Goal: Information Seeking & Learning: Check status

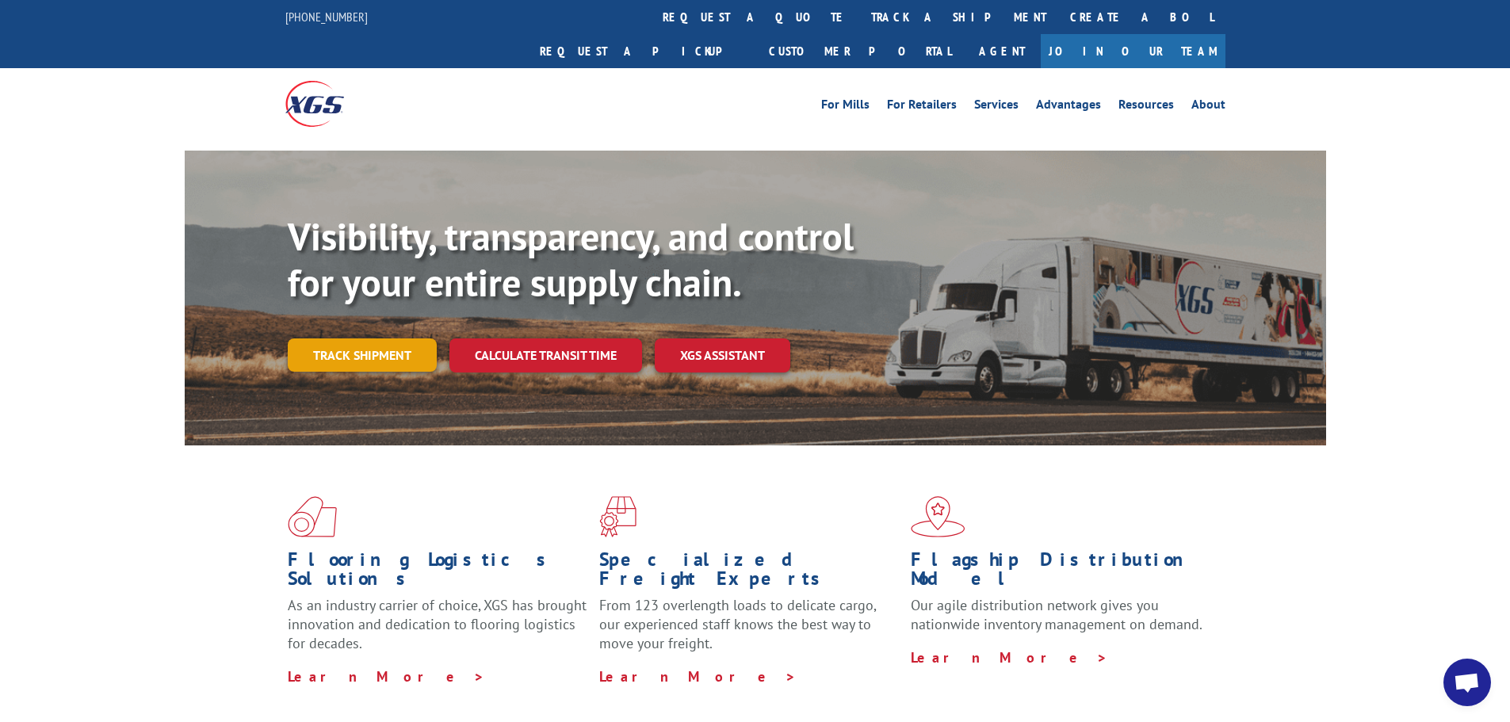
click at [383, 339] on link "Track shipment" at bounding box center [362, 355] width 149 height 33
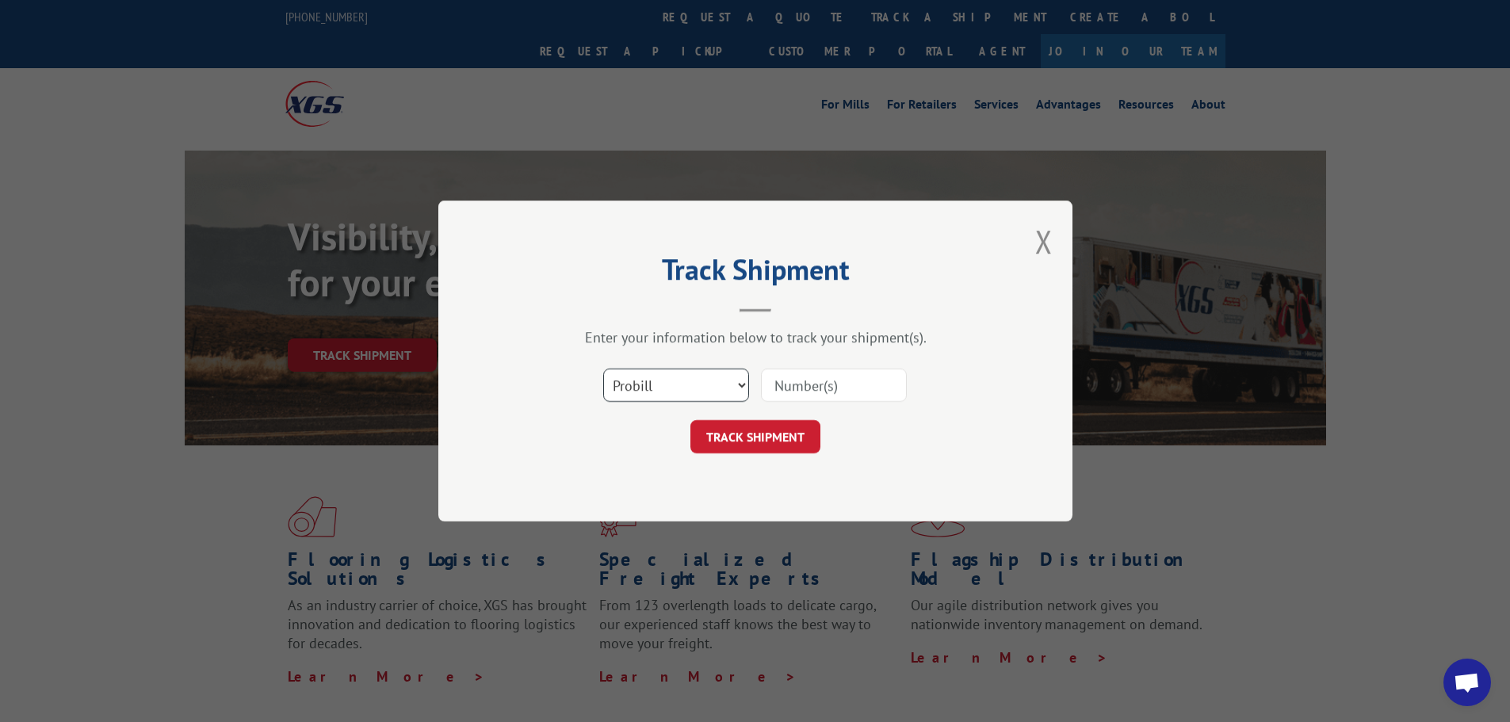
click at [694, 374] on select "Select category... Probill BOL PO" at bounding box center [676, 385] width 146 height 33
select select "po"
click at [603, 369] on select "Select category... Probill BOL PO" at bounding box center [676, 385] width 146 height 33
click at [799, 396] on input at bounding box center [834, 385] width 146 height 33
paste input "295610366"
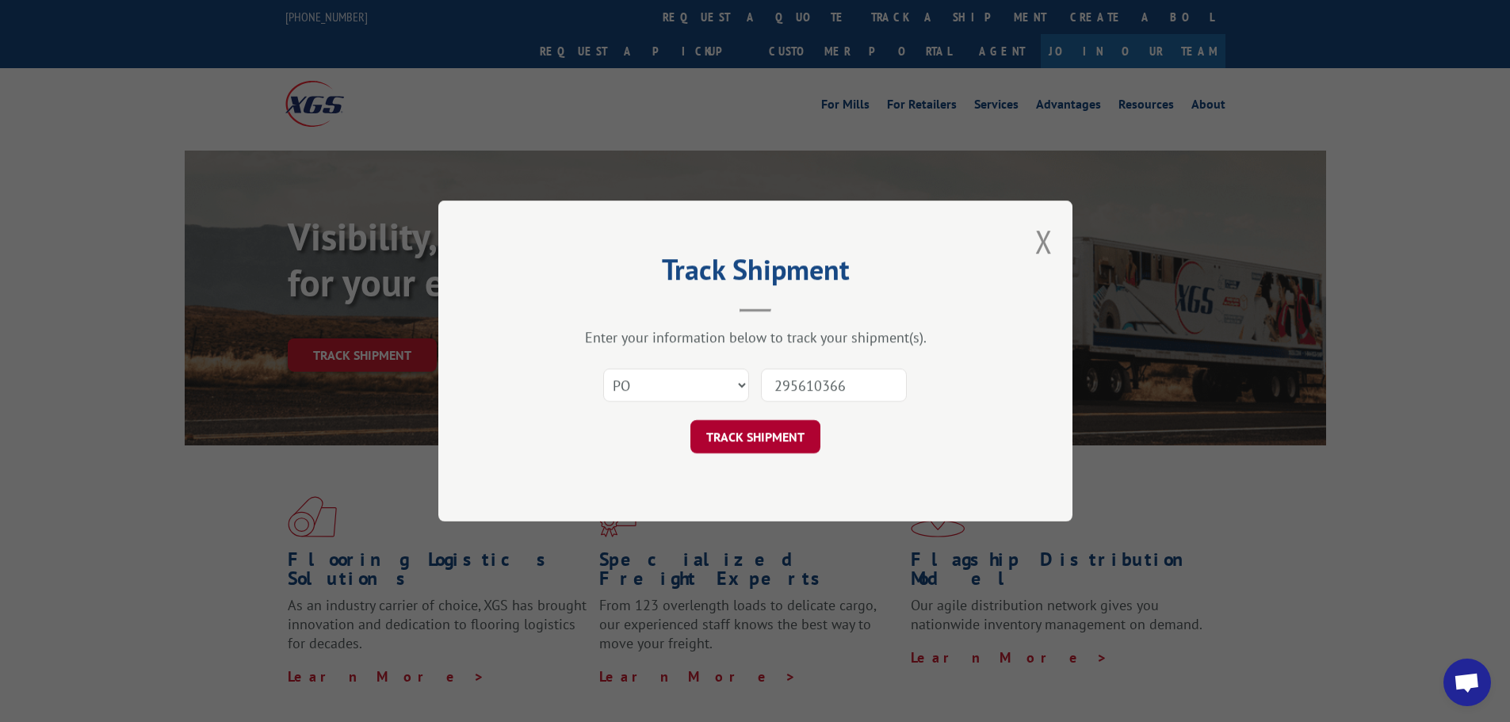
type input "295610366"
click at [781, 438] on button "TRACK SHIPMENT" at bounding box center [756, 436] width 130 height 33
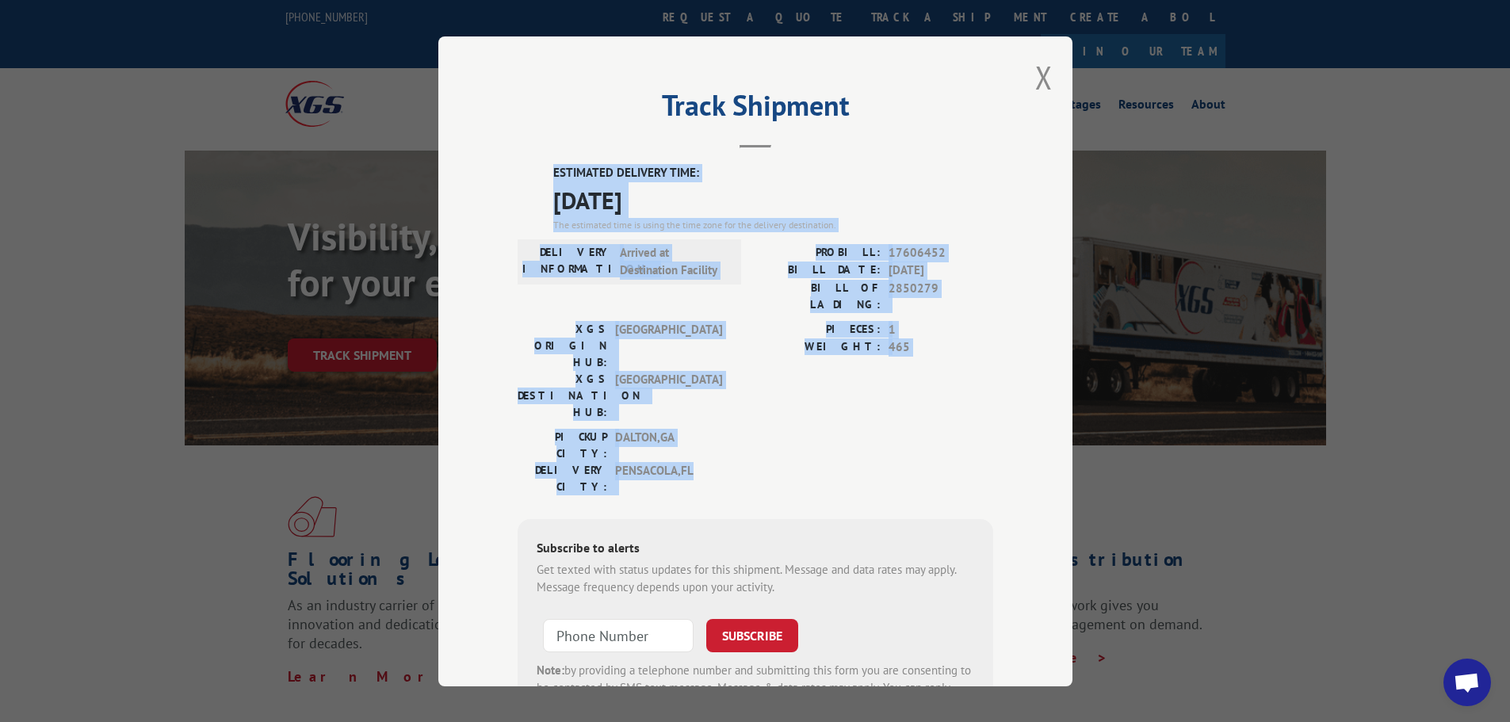
drag, startPoint x: 540, startPoint y: 162, endPoint x: 709, endPoint y: 404, distance: 295.6
click at [709, 404] on div "Track Shipment ESTIMATED DELIVERY TIME: [DATE] The estimated time is using the …" at bounding box center [755, 361] width 634 height 650
copy div "ESTIMATED DELIVERY TIME: [DATE] The estimated time is using the time zone for t…"
